Goal: Task Accomplishment & Management: Complete application form

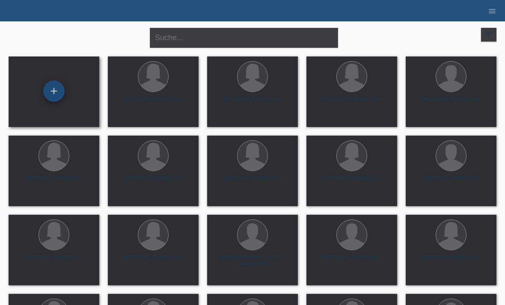
click at [53, 84] on div "+" at bounding box center [54, 91] width 21 height 15
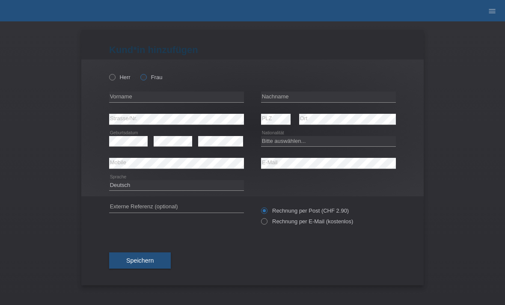
click at [153, 75] on label "Frau" at bounding box center [151, 77] width 22 height 6
click at [146, 75] on input "Frau" at bounding box center [143, 77] width 6 height 6
radio input "true"
click at [163, 100] on input "text" at bounding box center [176, 97] width 135 height 11
type input "[PERSON_NAME]"
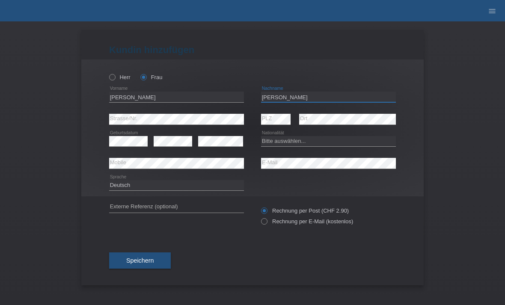
type input "[PERSON_NAME]"
click at [292, 143] on select "Bitte auswählen... [GEOGRAPHIC_DATA] [GEOGRAPHIC_DATA] [GEOGRAPHIC_DATA] [GEOGR…" at bounding box center [328, 141] width 135 height 10
select select "MK"
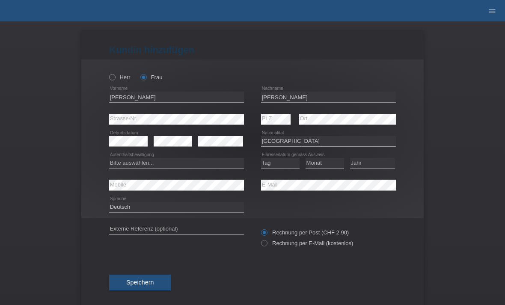
click at [260, 239] on icon at bounding box center [260, 239] width 0 height 0
click at [266, 246] on input "Rechnung per E-Mail (kostenlos)" at bounding box center [264, 245] width 6 height 11
radio input "true"
